Goal: Information Seeking & Learning: Learn about a topic

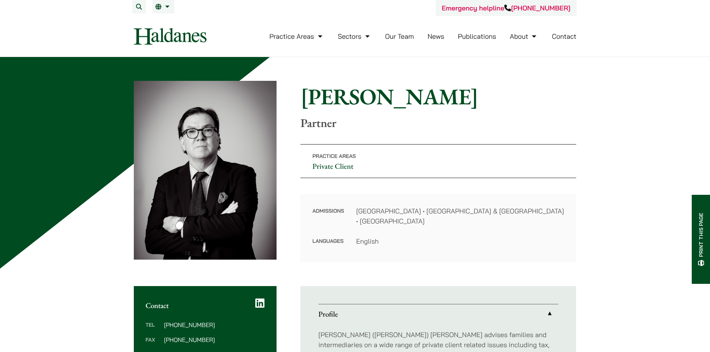
click at [167, 32] on img at bounding box center [170, 36] width 73 height 17
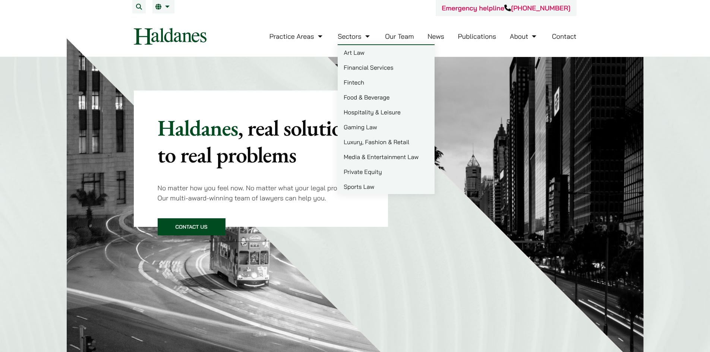
click at [356, 53] on link "Art Law" at bounding box center [386, 52] width 97 height 15
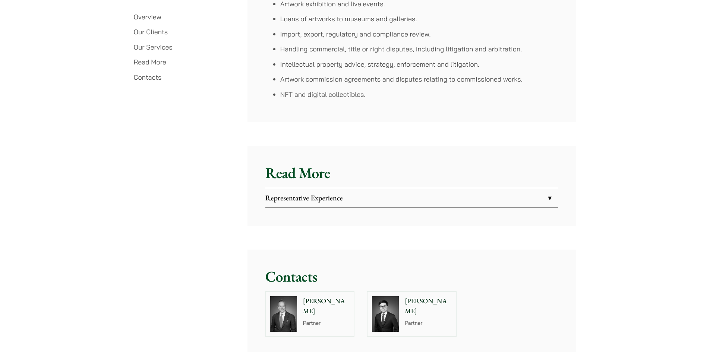
scroll to position [1677, 0]
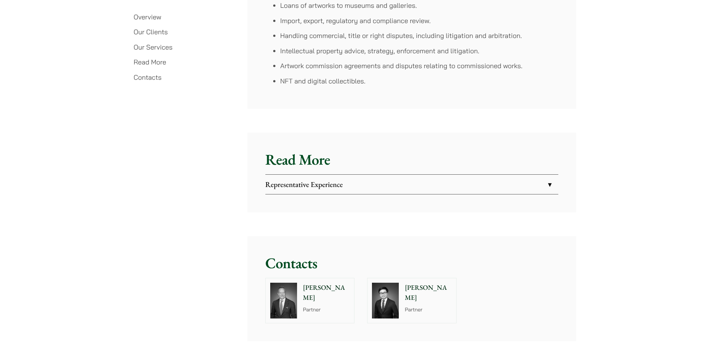
click at [336, 186] on div "Read More Representative Experience Assisted a client in securing a multi-milli…" at bounding box center [411, 173] width 329 height 80
click at [336, 183] on link "Representative Experience" at bounding box center [411, 184] width 293 height 19
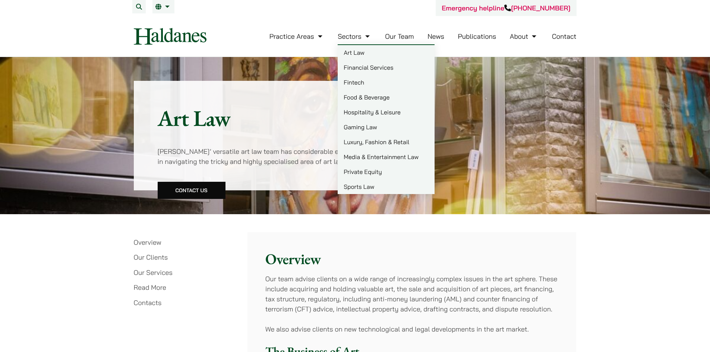
click at [373, 163] on link "Media & Entertainment Law" at bounding box center [386, 156] width 97 height 15
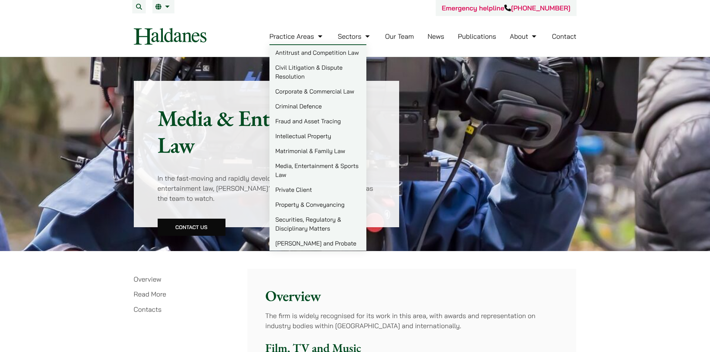
click at [311, 170] on link "Media, Entertainment & Sports Law" at bounding box center [317, 170] width 97 height 24
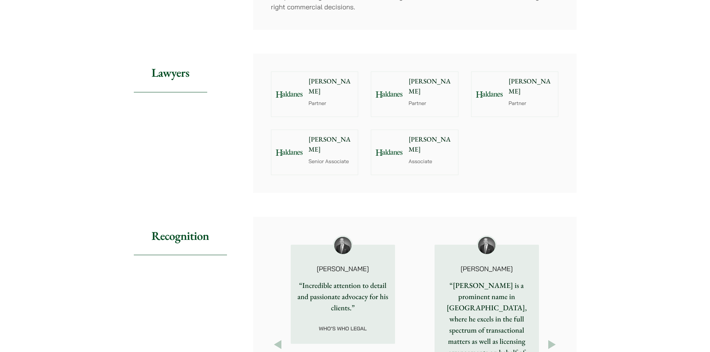
scroll to position [596, 0]
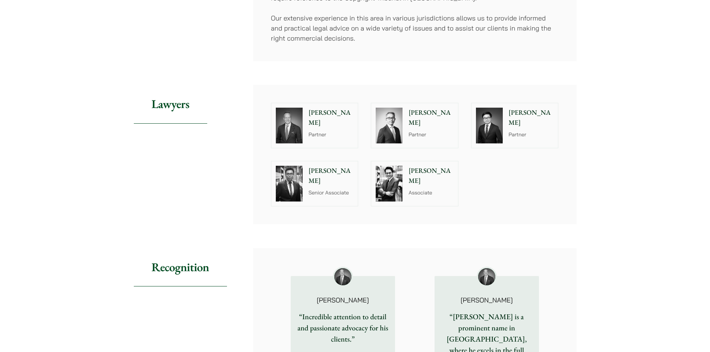
click at [389, 184] on img at bounding box center [389, 184] width 27 height 36
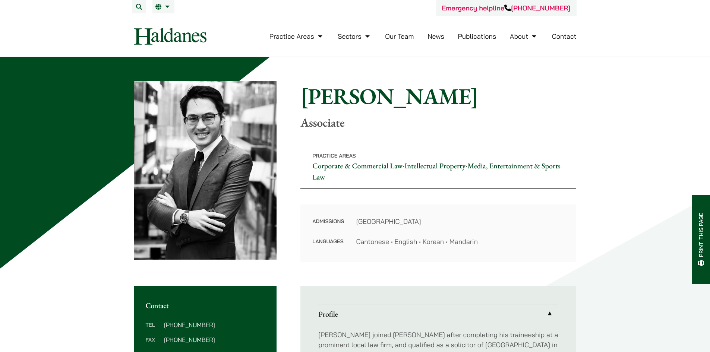
click at [183, 38] on img at bounding box center [170, 36] width 73 height 17
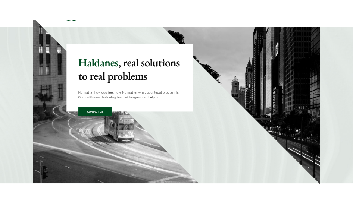
scroll to position [112, 0]
